Goal: Information Seeking & Learning: Learn about a topic

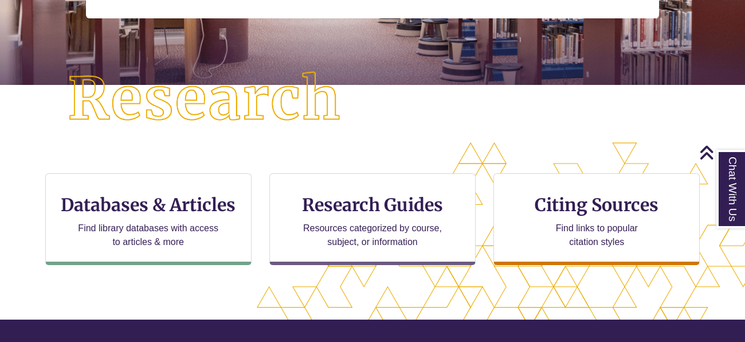
scroll to position [261, 0]
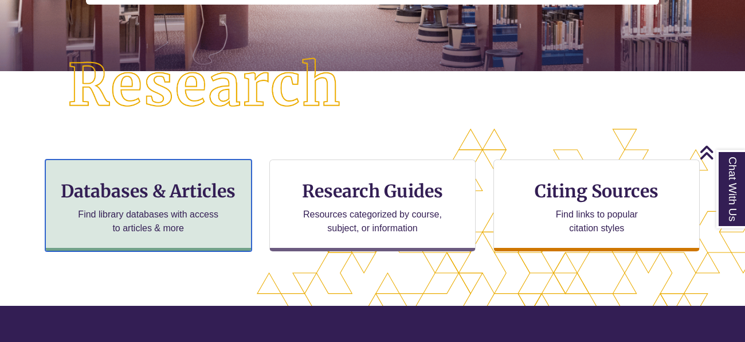
click at [217, 181] on h3 "Databases & Articles" at bounding box center [148, 191] width 187 height 22
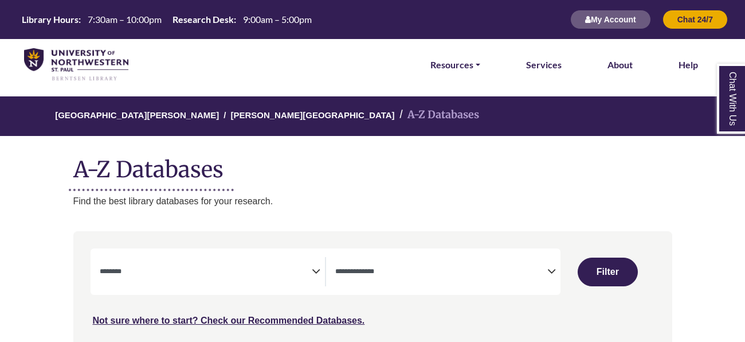
select select "Database Subject Filter"
select select "Database Types Filter"
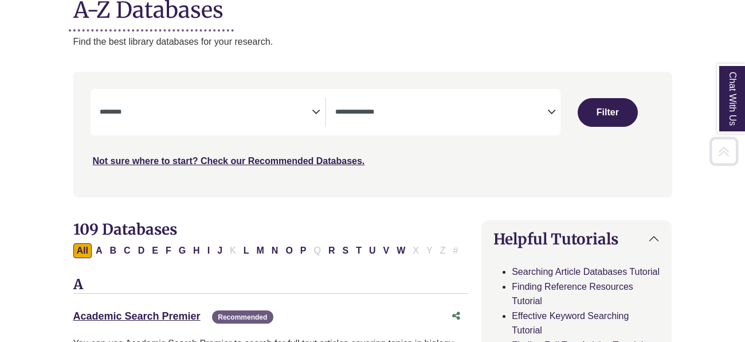
scroll to position [170, 0]
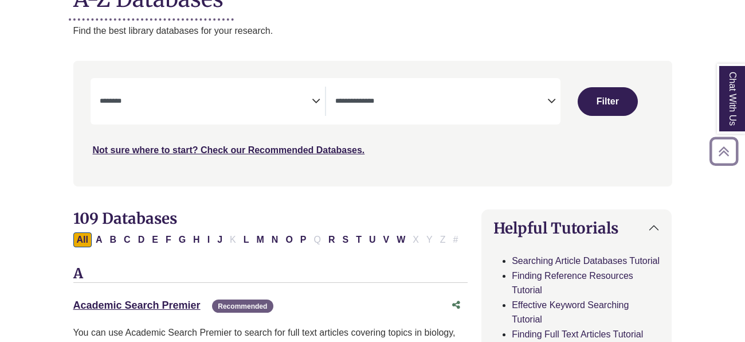
click at [290, 104] on textarea "Search" at bounding box center [206, 101] width 212 height 9
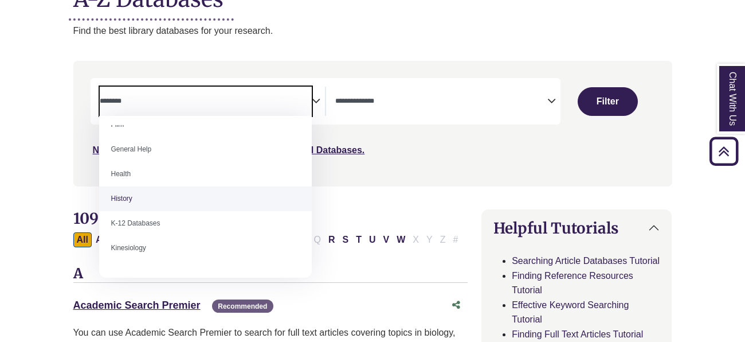
scroll to position [484, 0]
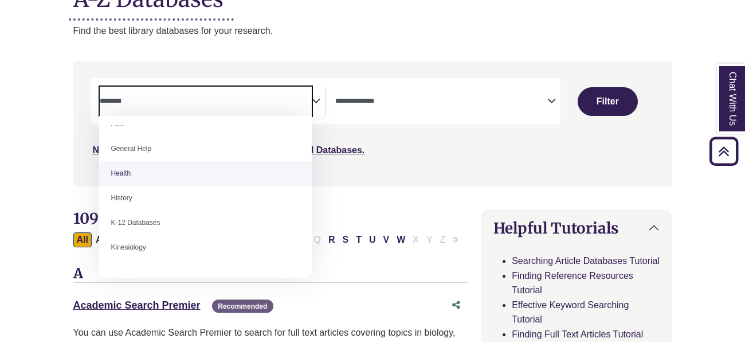
select select "*****"
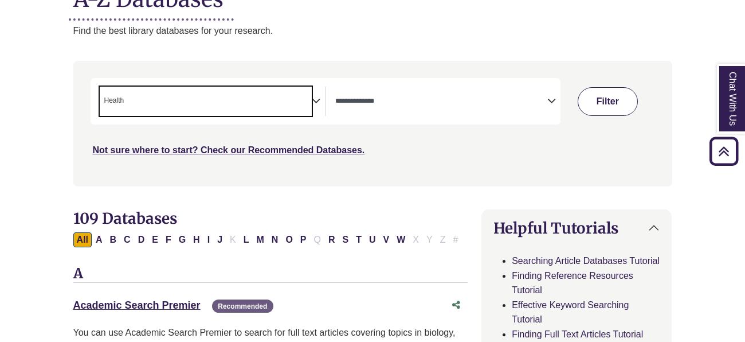
click at [609, 110] on button "Filter" at bounding box center [608, 101] width 60 height 29
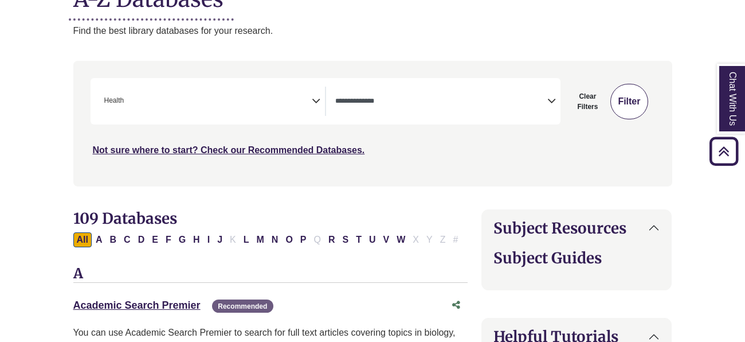
select select "Database Types Filter"
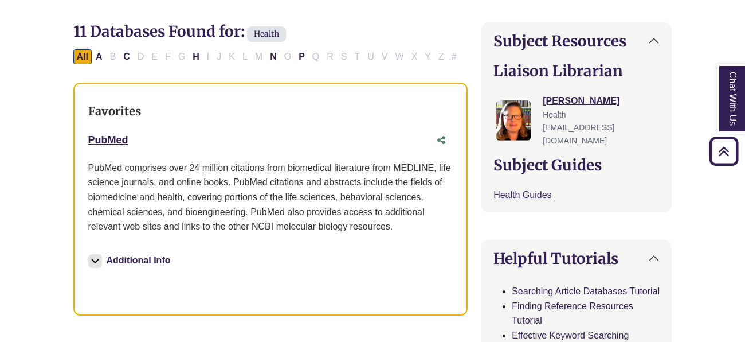
scroll to position [362, 0]
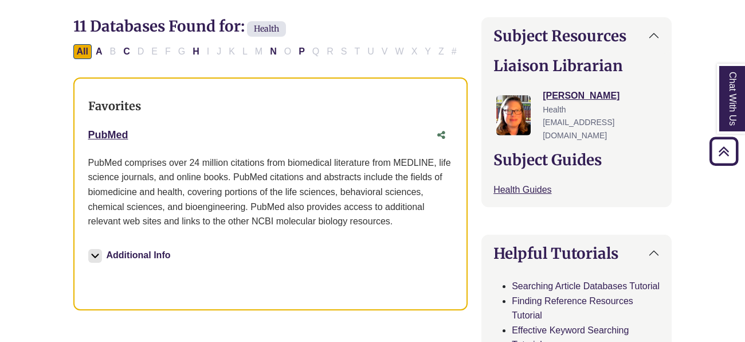
click at [100, 258] on img at bounding box center [95, 256] width 14 height 14
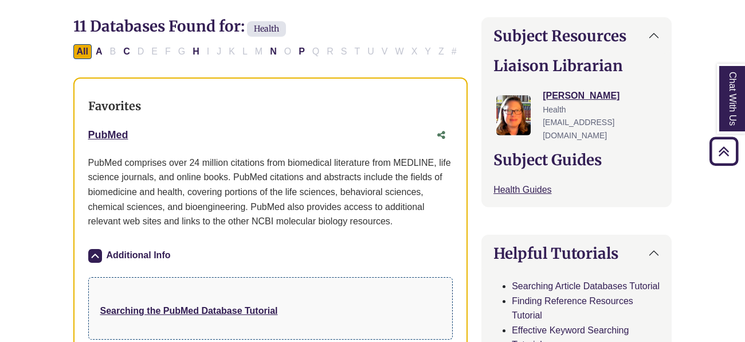
click at [100, 258] on img at bounding box center [95, 256] width 14 height 14
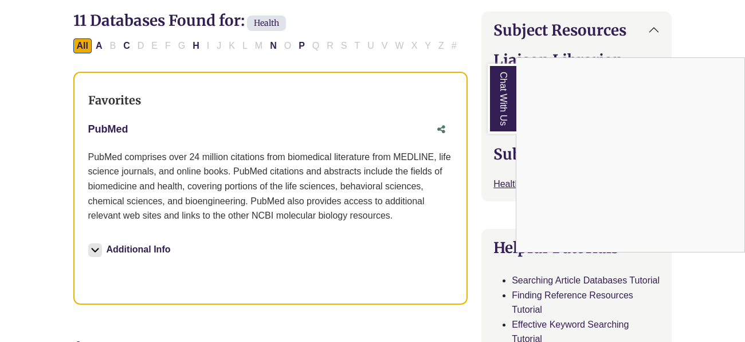
scroll to position [358, 0]
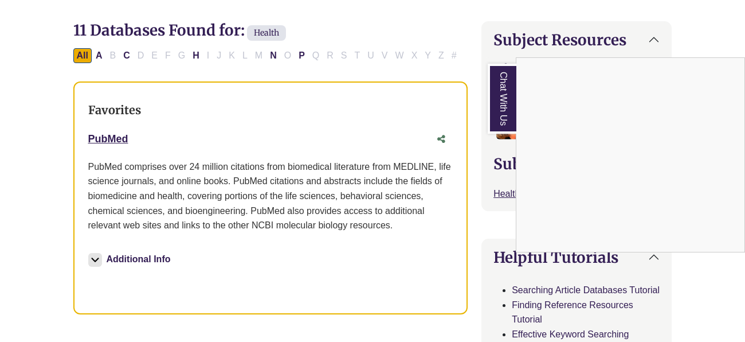
click at [109, 137] on div "Chat With Us" at bounding box center [372, 171] width 745 height 342
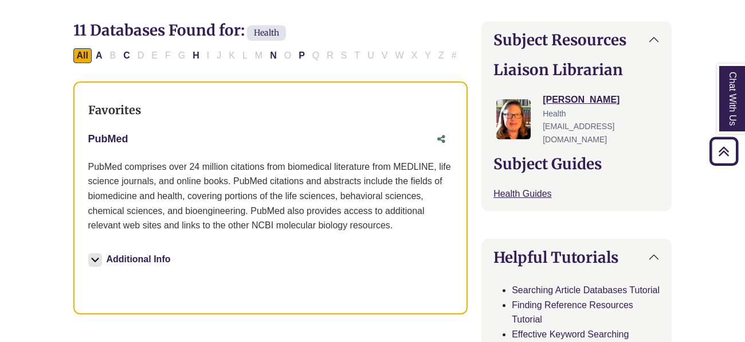
click at [109, 137] on link "PubMed This link opens in a new window" at bounding box center [108, 138] width 40 height 11
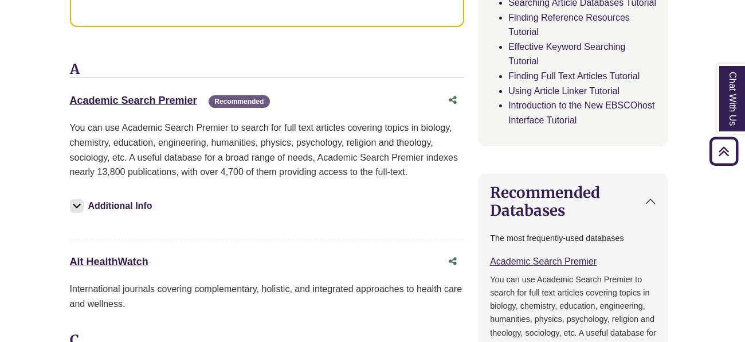
scroll to position [645, 4]
click at [158, 102] on link "Academic Search Premier This link opens in a new window" at bounding box center [132, 100] width 127 height 11
